Goal: Transaction & Acquisition: Purchase product/service

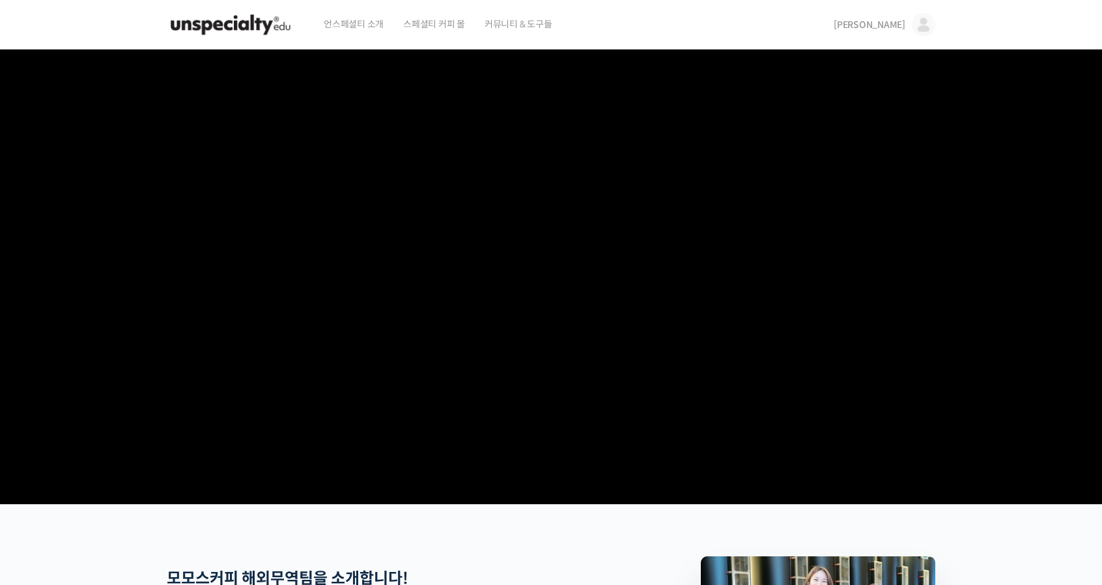
click at [246, 40] on img at bounding box center [231, 24] width 128 height 39
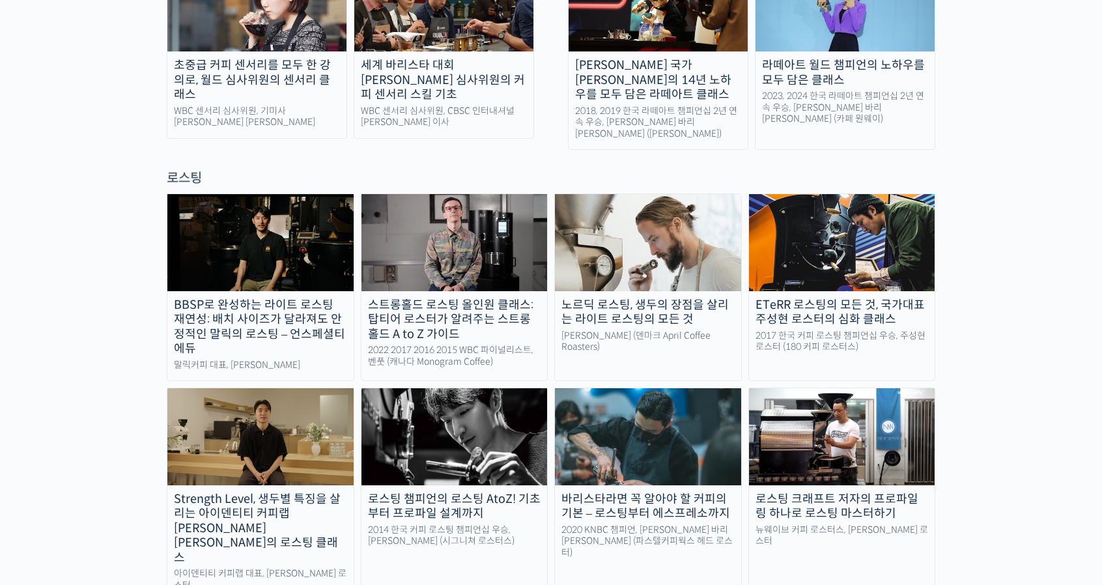
scroll to position [1042, 0]
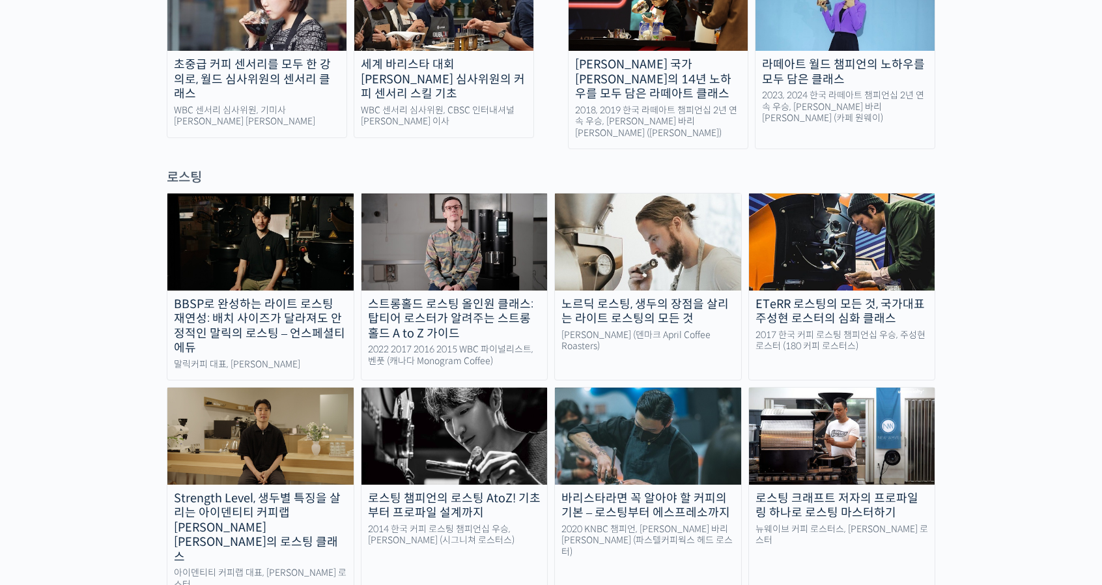
click at [440, 404] on img at bounding box center [454, 436] width 186 height 96
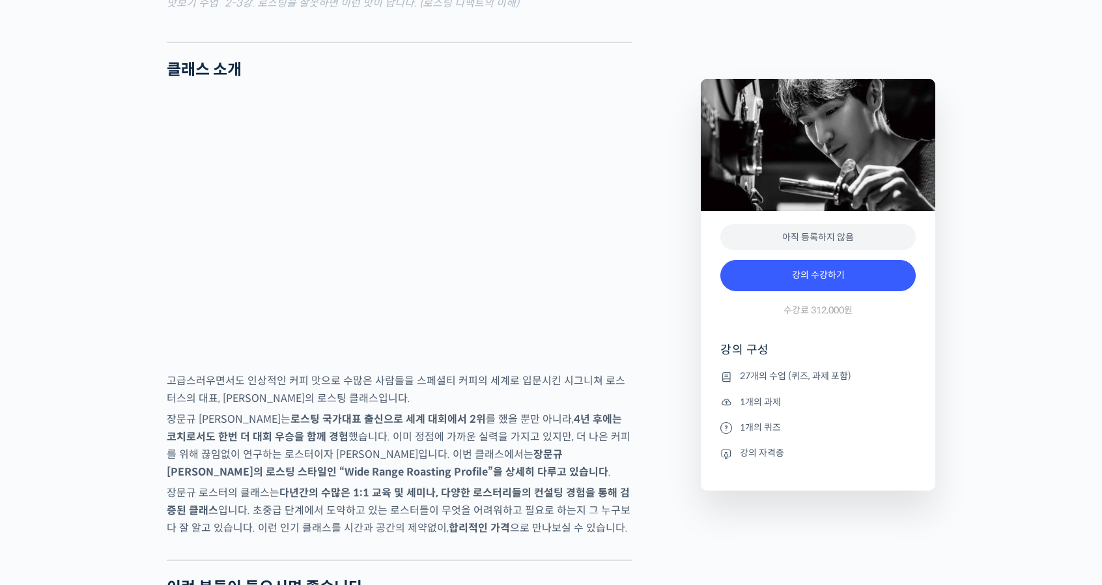
scroll to position [2019, 0]
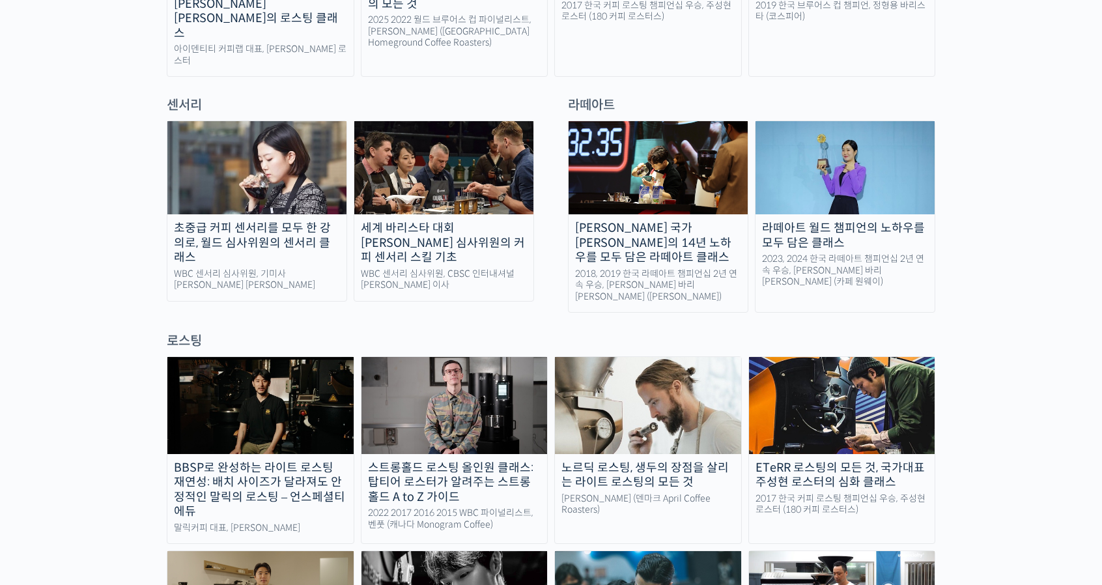
scroll to position [977, 0]
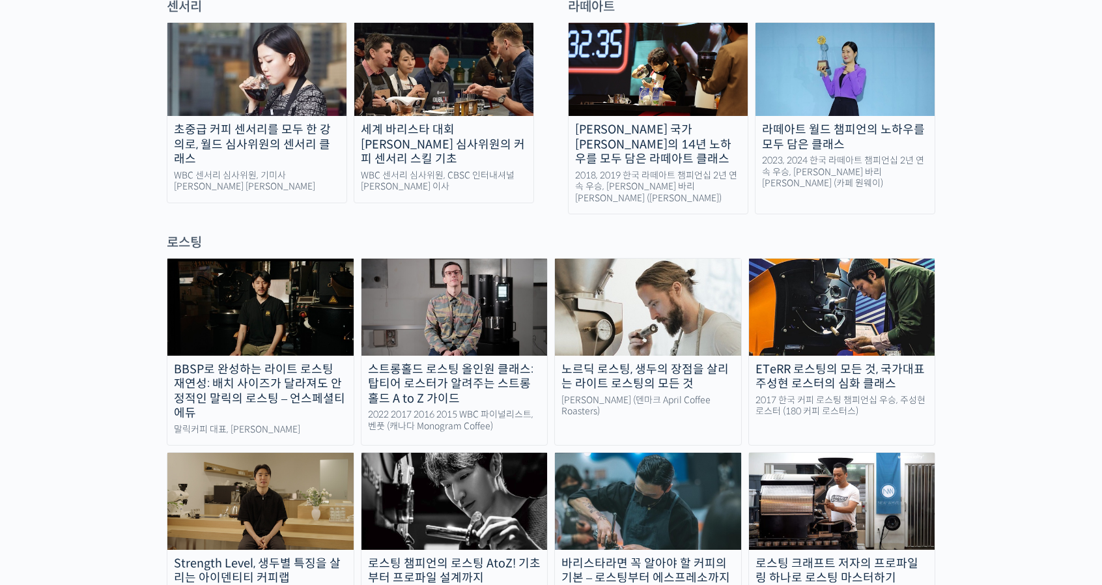
click at [631, 259] on img at bounding box center [648, 307] width 186 height 96
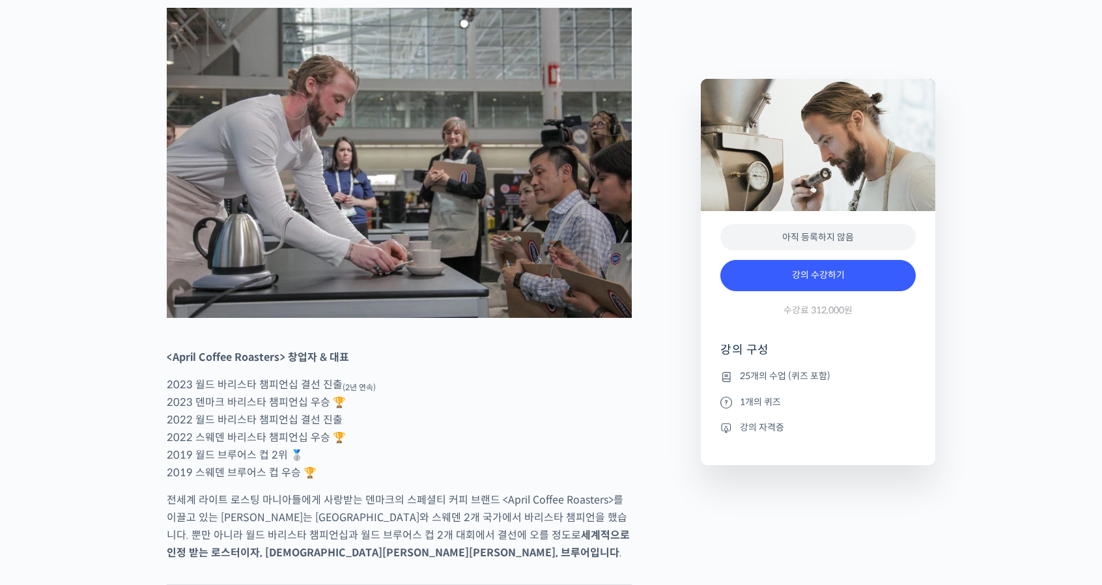
scroll to position [586, 0]
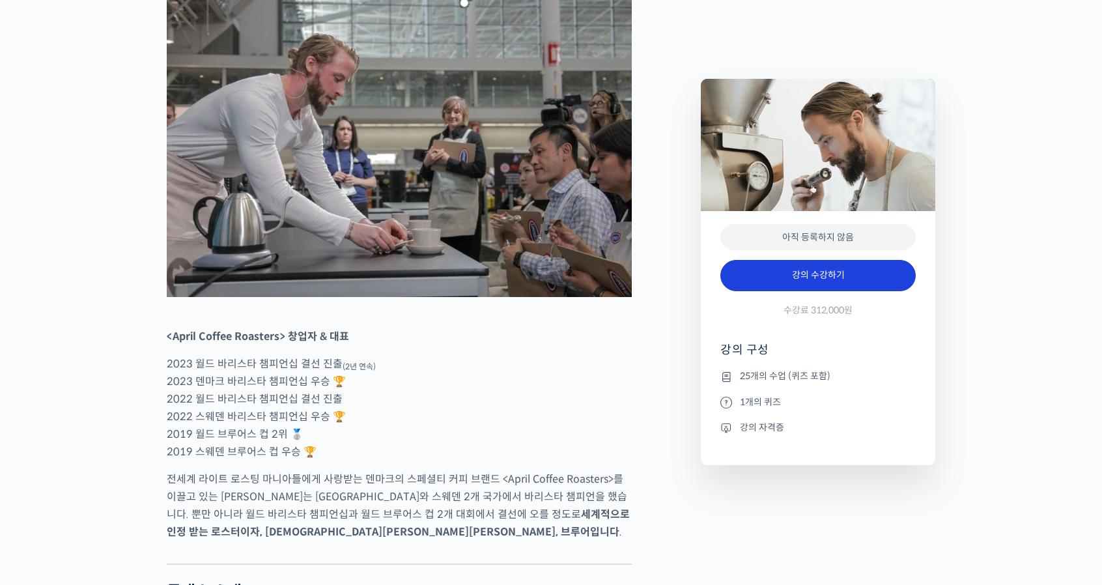
click at [802, 276] on link "강의 수강하기" at bounding box center [817, 275] width 195 height 31
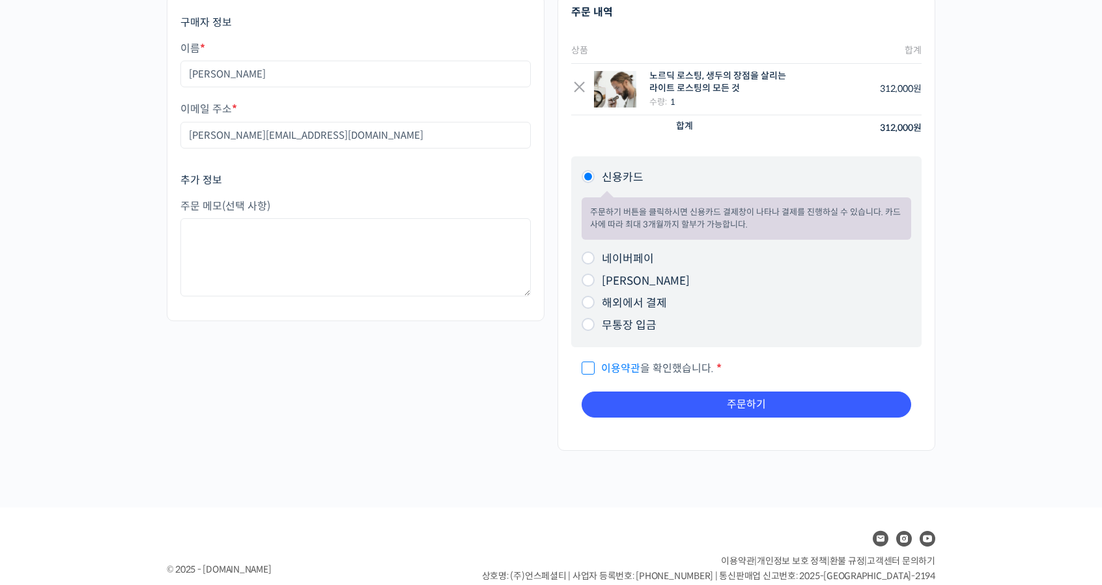
scroll to position [120, 0]
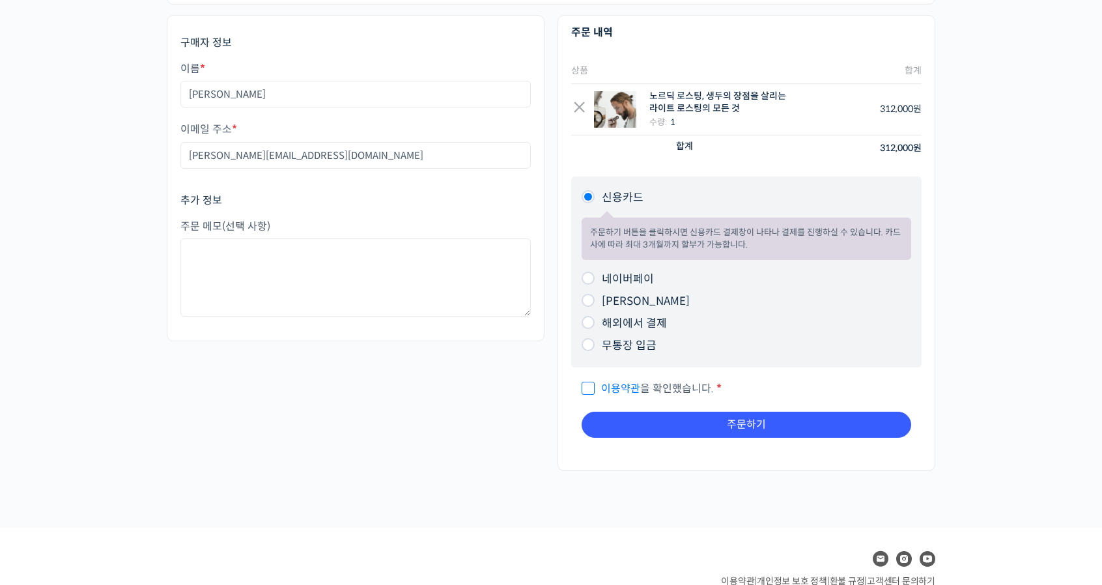
click at [619, 277] on label "네이버페이" at bounding box center [628, 279] width 52 height 14
click at [595, 277] on input "네이버페이" at bounding box center [588, 278] width 13 height 13
radio input "true"
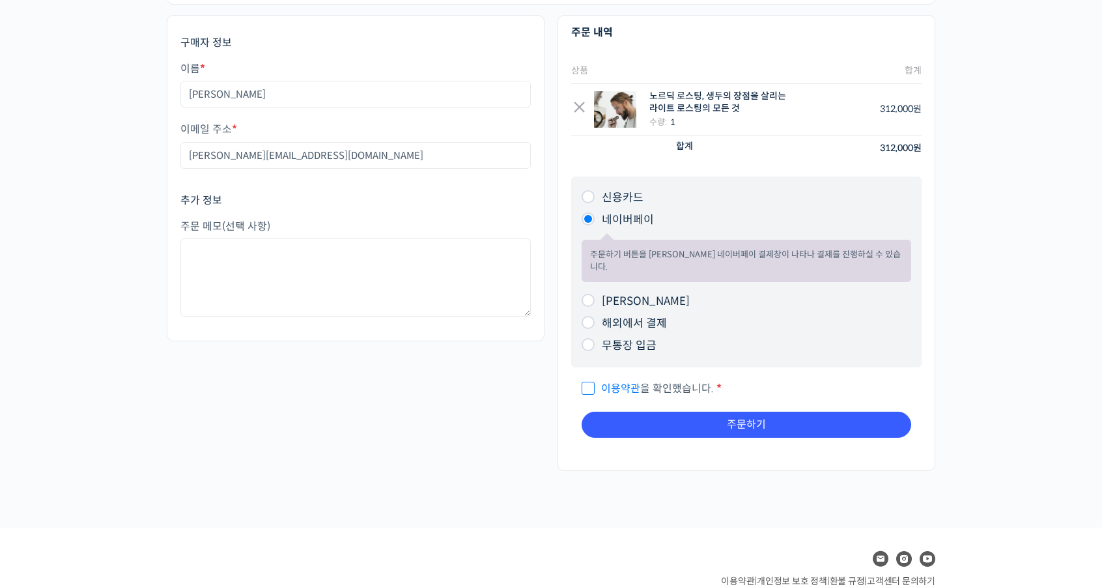
click at [593, 382] on span "이용약관 을 확인했습니다." at bounding box center [648, 389] width 132 height 14
click at [590, 378] on input "이용약관 을 확인했습니다. *" at bounding box center [586, 382] width 8 height 8
checkbox input "true"
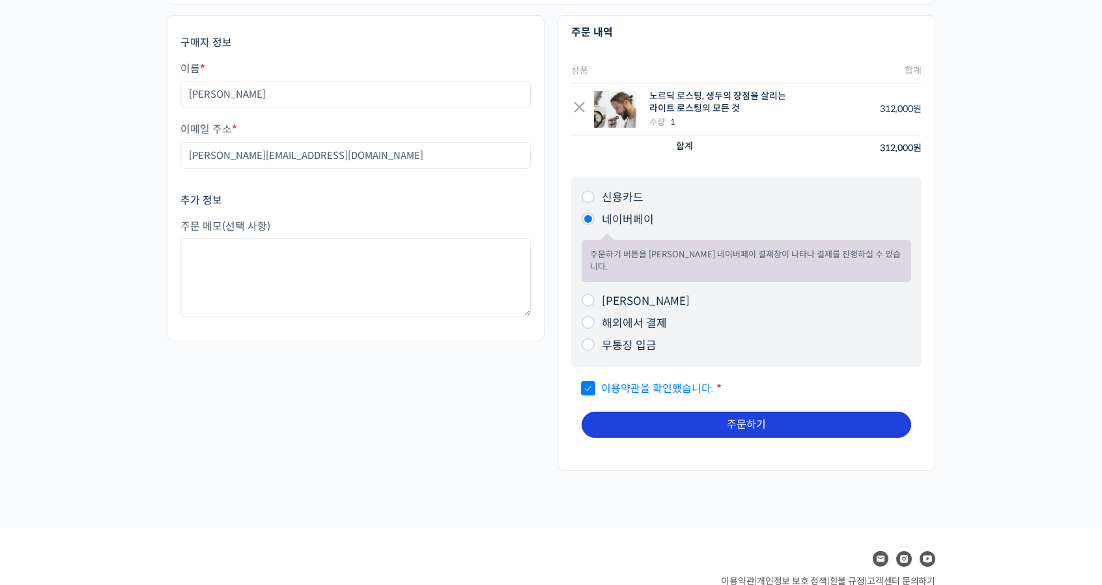
click at [656, 412] on button "주문하기" at bounding box center [747, 425] width 330 height 26
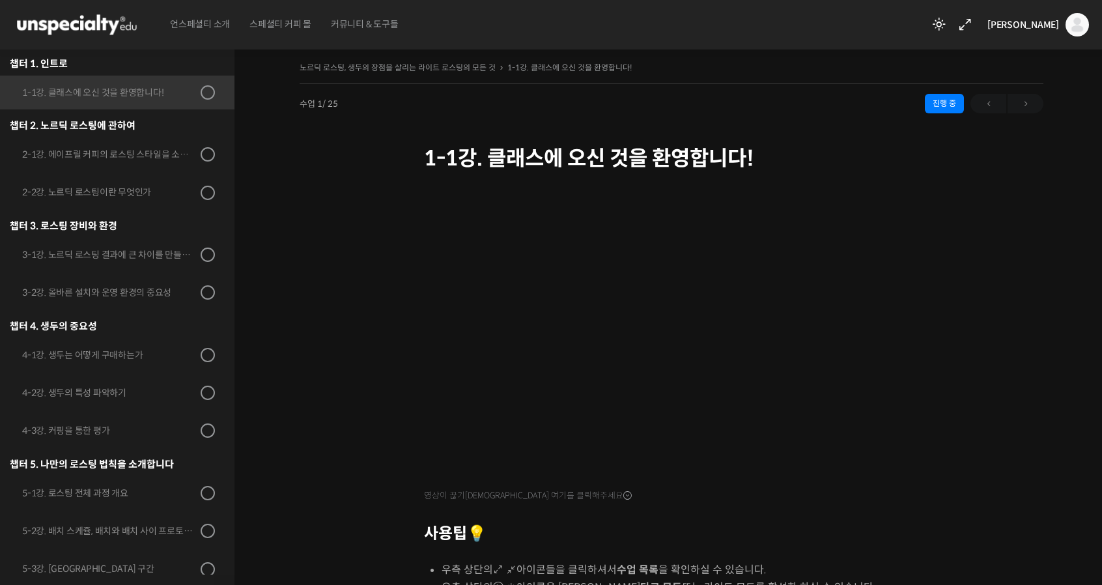
scroll to position [165, 0]
click at [1076, 25] on img at bounding box center [1076, 24] width 23 height 23
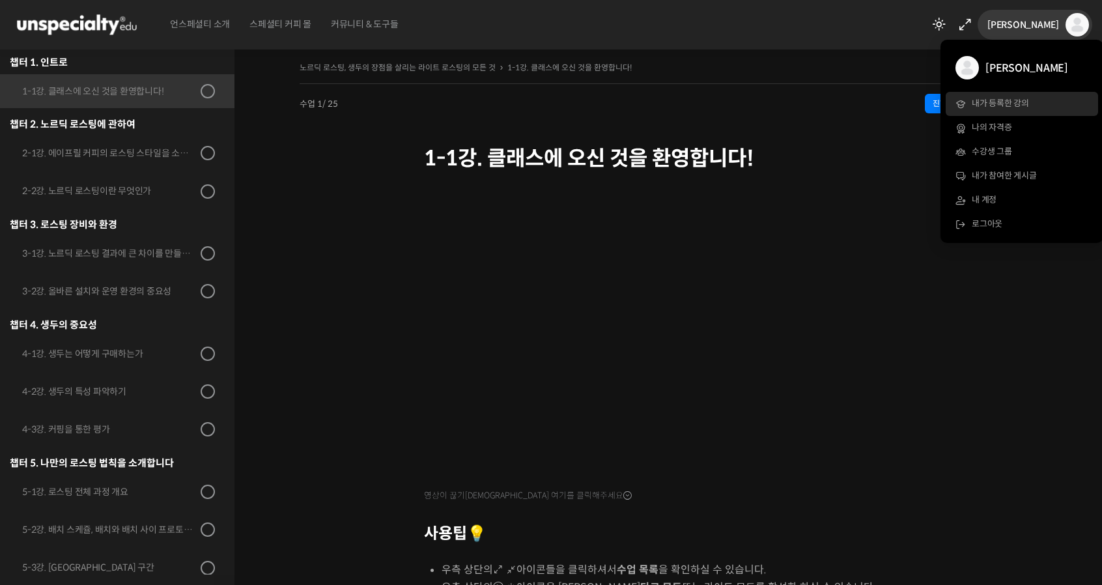
click at [1013, 95] on link "내가 등록한 강의" at bounding box center [1022, 104] width 152 height 24
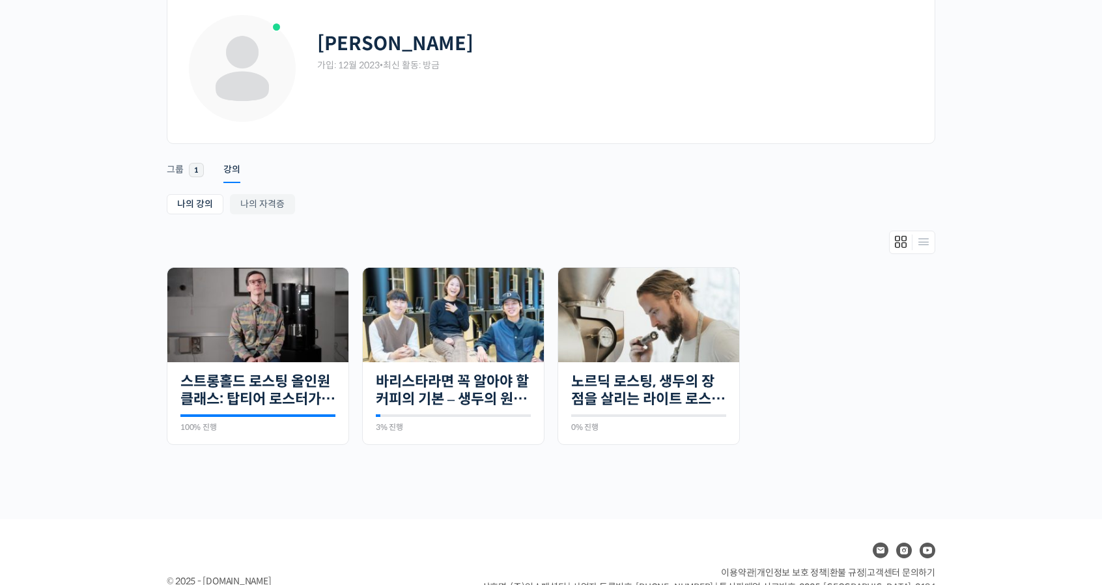
scroll to position [124, 0]
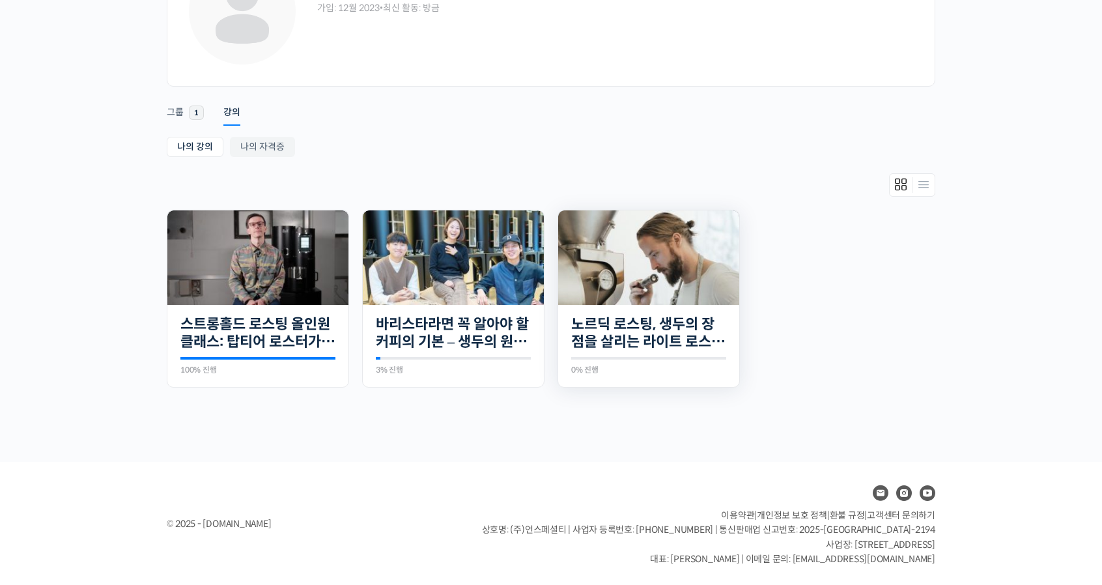
click at [671, 246] on img at bounding box center [648, 257] width 181 height 94
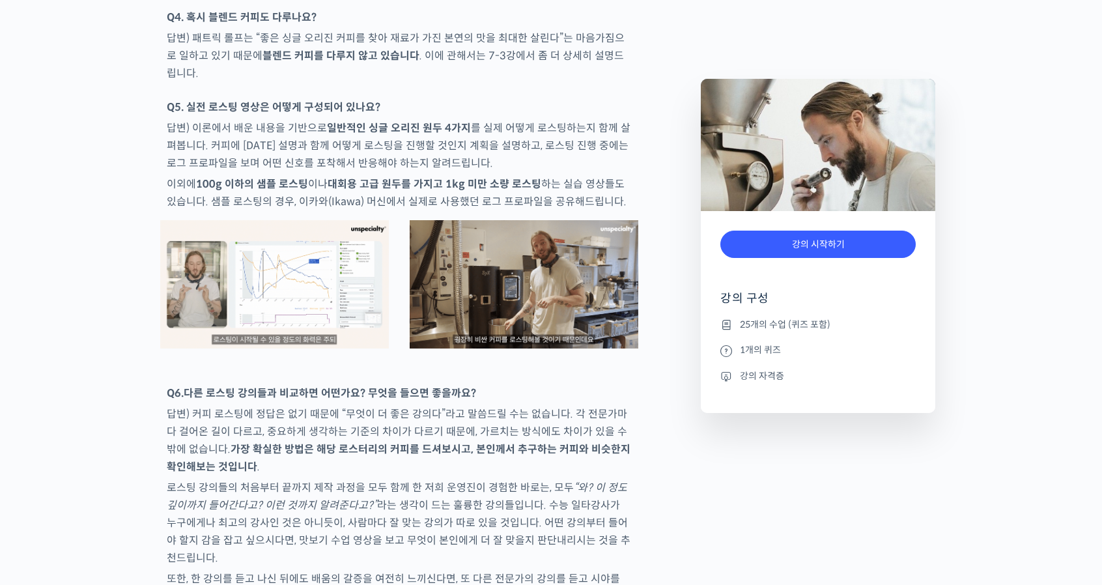
scroll to position [6252, 0]
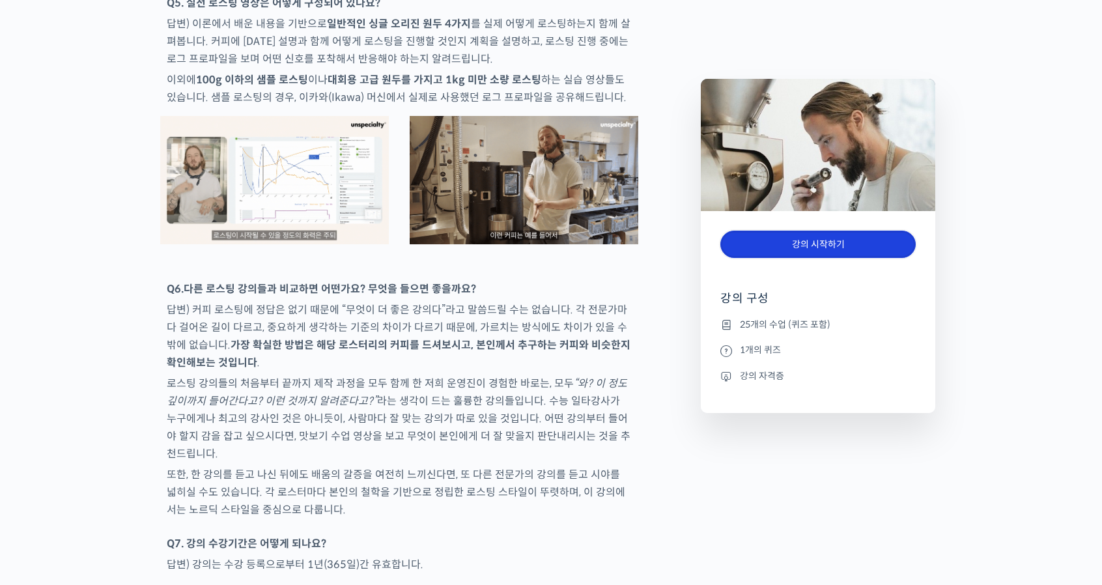
click at [838, 251] on link "강의 시작하기" at bounding box center [817, 245] width 195 height 28
